Goal: Information Seeking & Learning: Check status

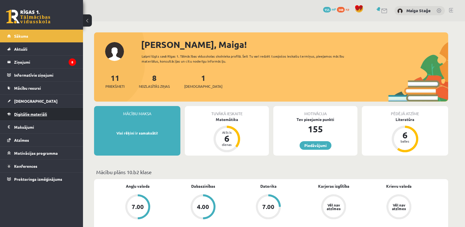
click at [46, 119] on link "Digitālie materiāli" at bounding box center [41, 114] width 69 height 13
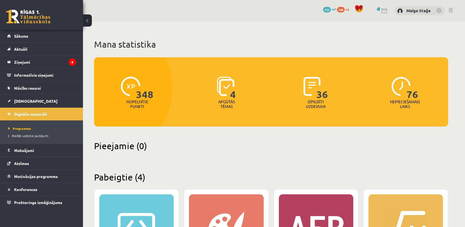
click at [20, 14] on link at bounding box center [28, 17] width 44 height 14
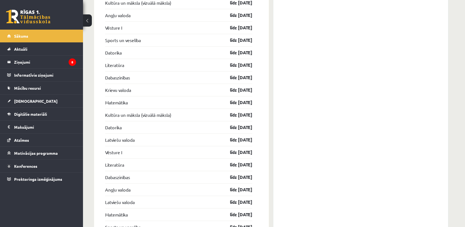
scroll to position [743, 0]
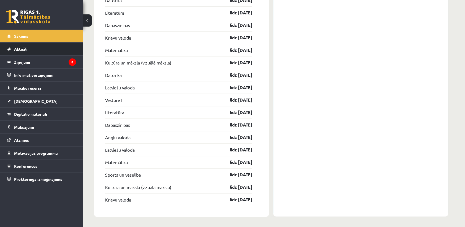
click at [53, 53] on link "Aktuāli" at bounding box center [41, 49] width 69 height 13
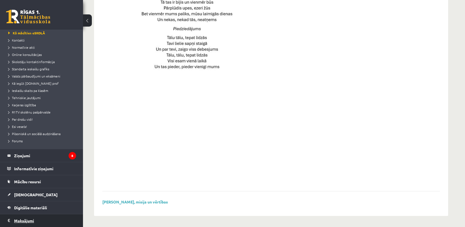
scroll to position [82, 0]
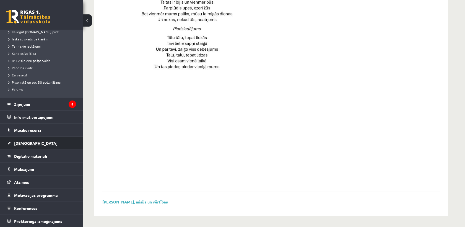
click at [36, 141] on link "[DEMOGRAPHIC_DATA]" at bounding box center [41, 143] width 69 height 13
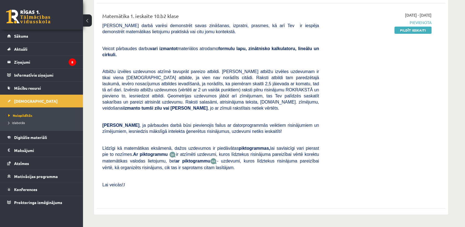
scroll to position [123, 0]
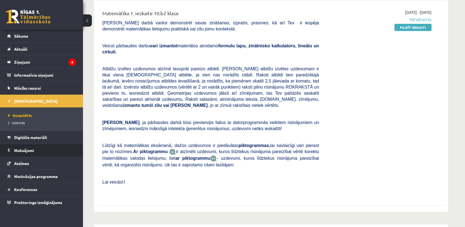
click at [7, 153] on li "Maksājumi 0" at bounding box center [41, 150] width 83 height 13
click at [21, 152] on legend "Maksājumi 0" at bounding box center [45, 150] width 62 height 13
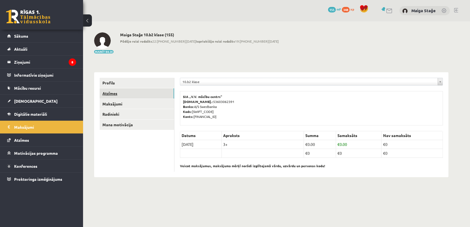
click at [114, 90] on link "Atzīmes" at bounding box center [137, 93] width 74 height 10
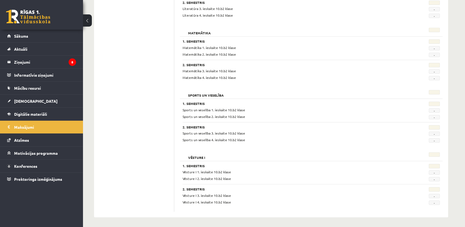
scroll to position [499, 0]
click at [36, 66] on legend "Ziņojumi 8" at bounding box center [45, 62] width 62 height 13
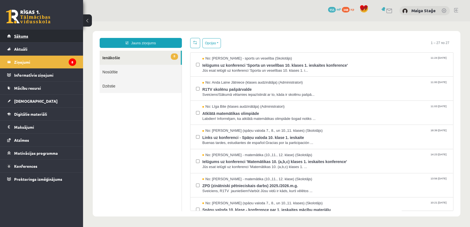
click at [7, 41] on link "Sākums" at bounding box center [41, 36] width 69 height 13
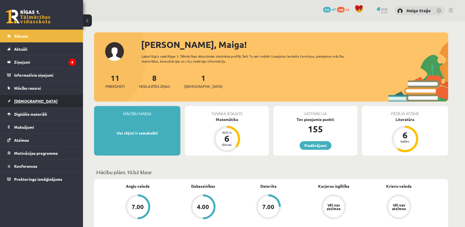
click at [20, 104] on link "[DEMOGRAPHIC_DATA]" at bounding box center [41, 101] width 69 height 13
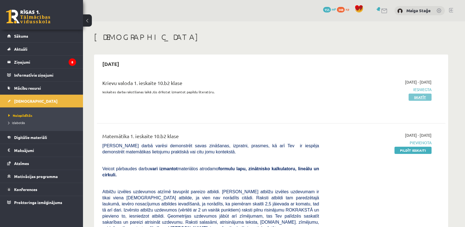
click at [414, 95] on link "Skatīt" at bounding box center [420, 97] width 23 height 7
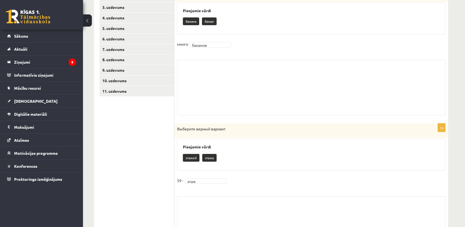
scroll to position [135, 0]
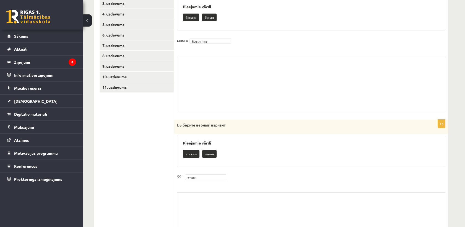
drag, startPoint x: 107, startPoint y: 160, endPoint x: 90, endPoint y: 139, distance: 26.7
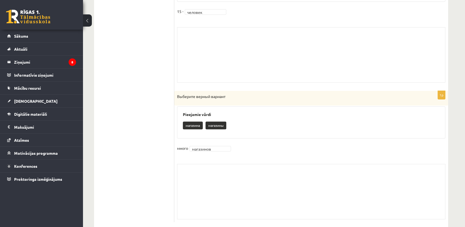
scroll to position [1129, 0]
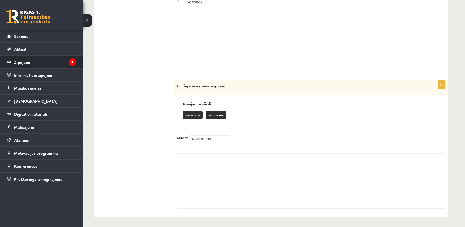
click at [22, 64] on legend "Ziņojumi 8" at bounding box center [45, 62] width 62 height 13
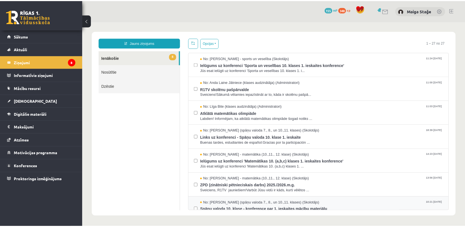
scroll to position [31, 0]
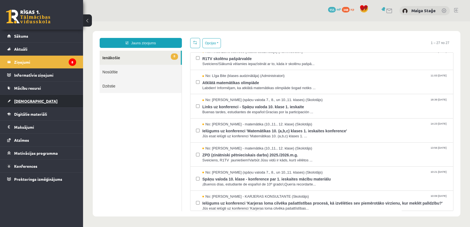
click at [13, 99] on link "[DEMOGRAPHIC_DATA]" at bounding box center [41, 101] width 69 height 13
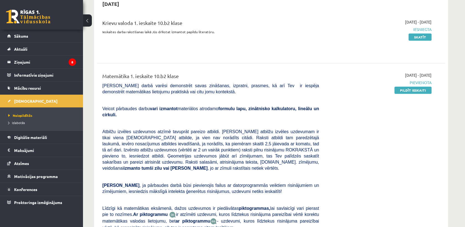
scroll to position [61, 0]
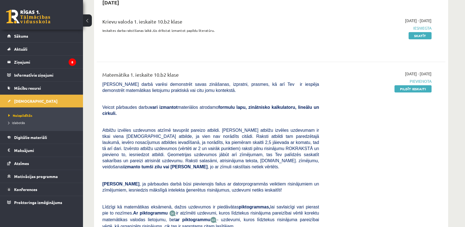
click at [7, 95] on link "[DEMOGRAPHIC_DATA]" at bounding box center [41, 101] width 69 height 13
click at [24, 59] on legend "Ziņojumi 8" at bounding box center [45, 62] width 62 height 13
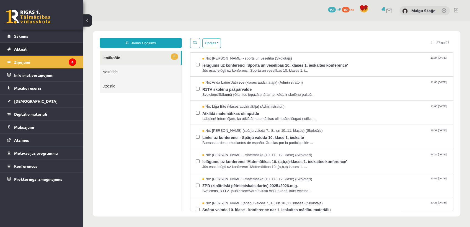
click at [24, 48] on span "Aktuāli" at bounding box center [20, 48] width 13 height 5
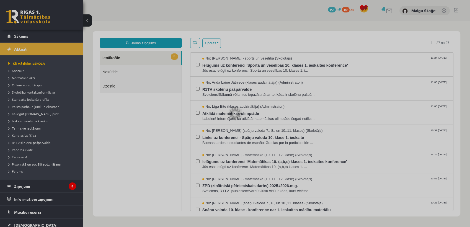
click at [19, 41] on div at bounding box center [235, 113] width 470 height 227
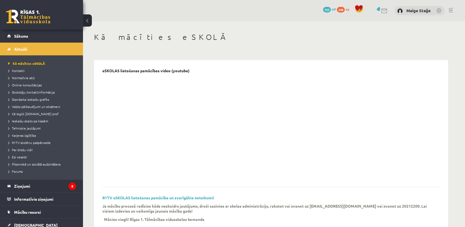
click at [19, 29] on div "0 Dāvanas 155 mP 348 xp" at bounding box center [41, 15] width 83 height 30
click at [23, 36] on span "Sākums" at bounding box center [21, 35] width 14 height 5
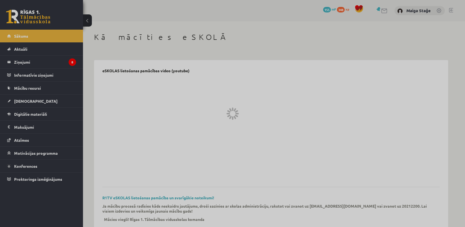
click at [23, 37] on div at bounding box center [232, 113] width 465 height 227
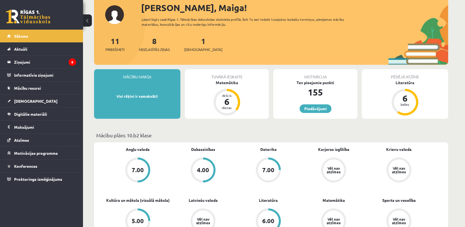
scroll to position [123, 0]
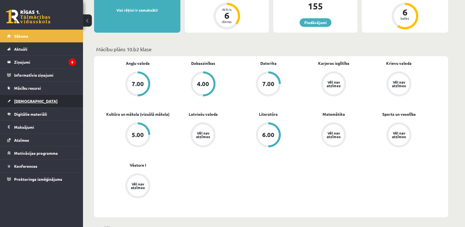
click at [51, 99] on link "[DEMOGRAPHIC_DATA]" at bounding box center [41, 101] width 69 height 13
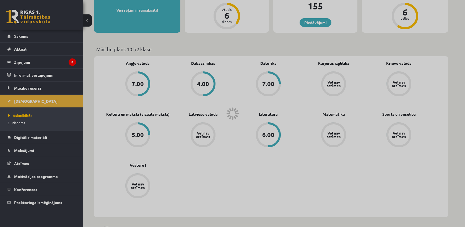
click at [51, 99] on div at bounding box center [232, 113] width 465 height 227
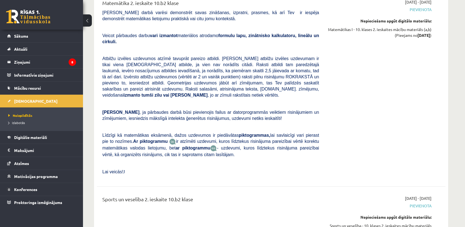
scroll to position [1168, 0]
